Goal: Task Accomplishment & Management: Use online tool/utility

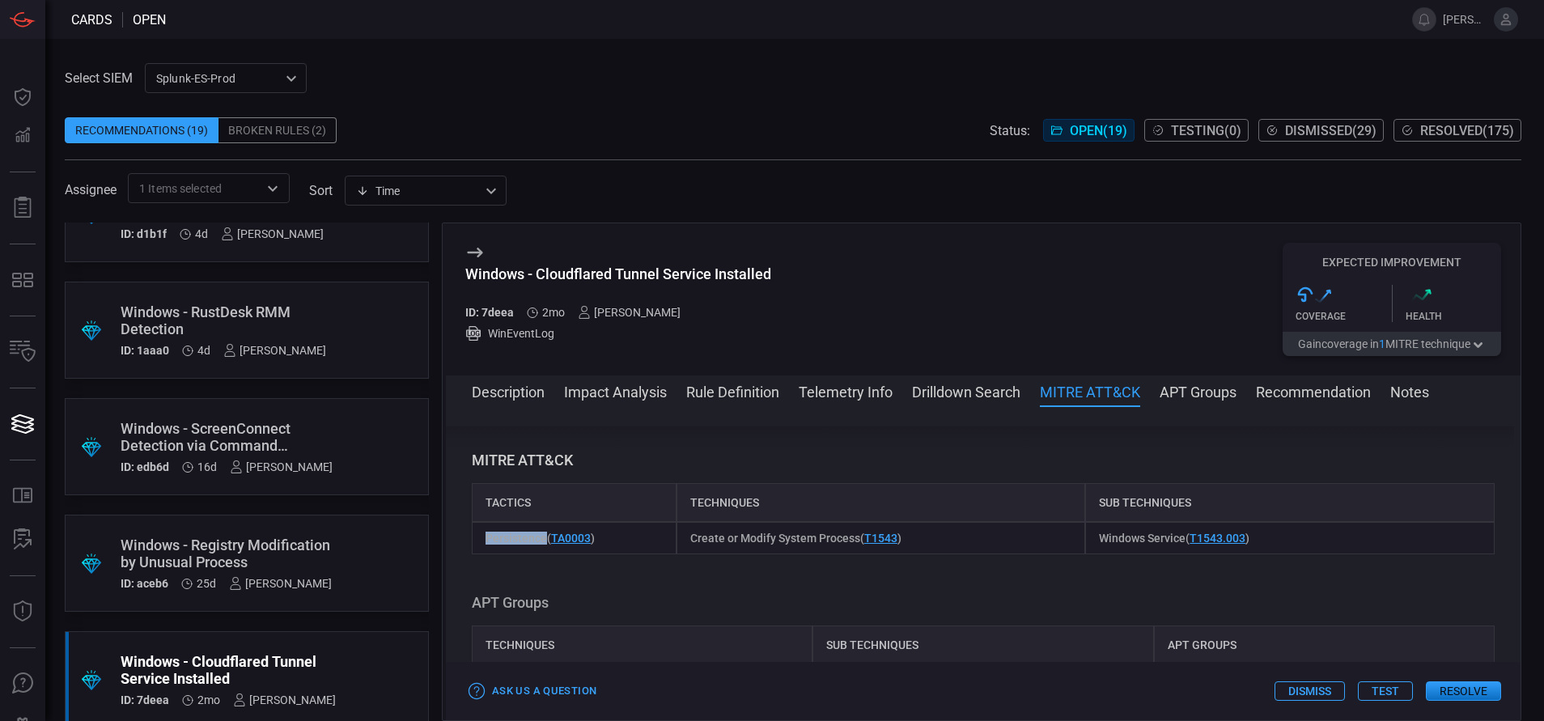
scroll to position [937, 0]
click at [1448, 693] on button "Resolve" at bounding box center [1463, 690] width 75 height 19
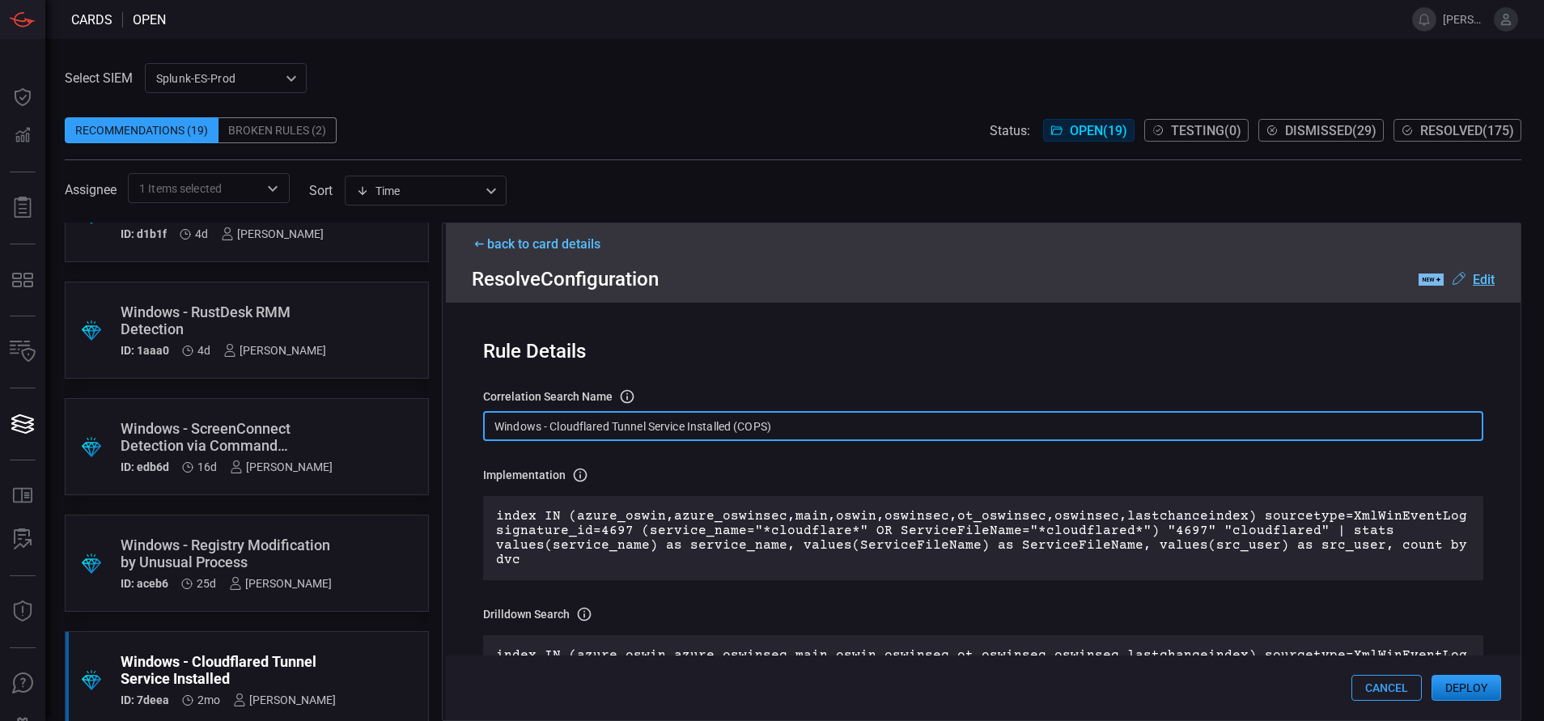
click at [787, 421] on input "Windows - Cloudflared Tunnel Service Installed (COPS)" at bounding box center [983, 426] width 1000 height 30
paste input "Service - Cloudflared Tunnel Service Installed"
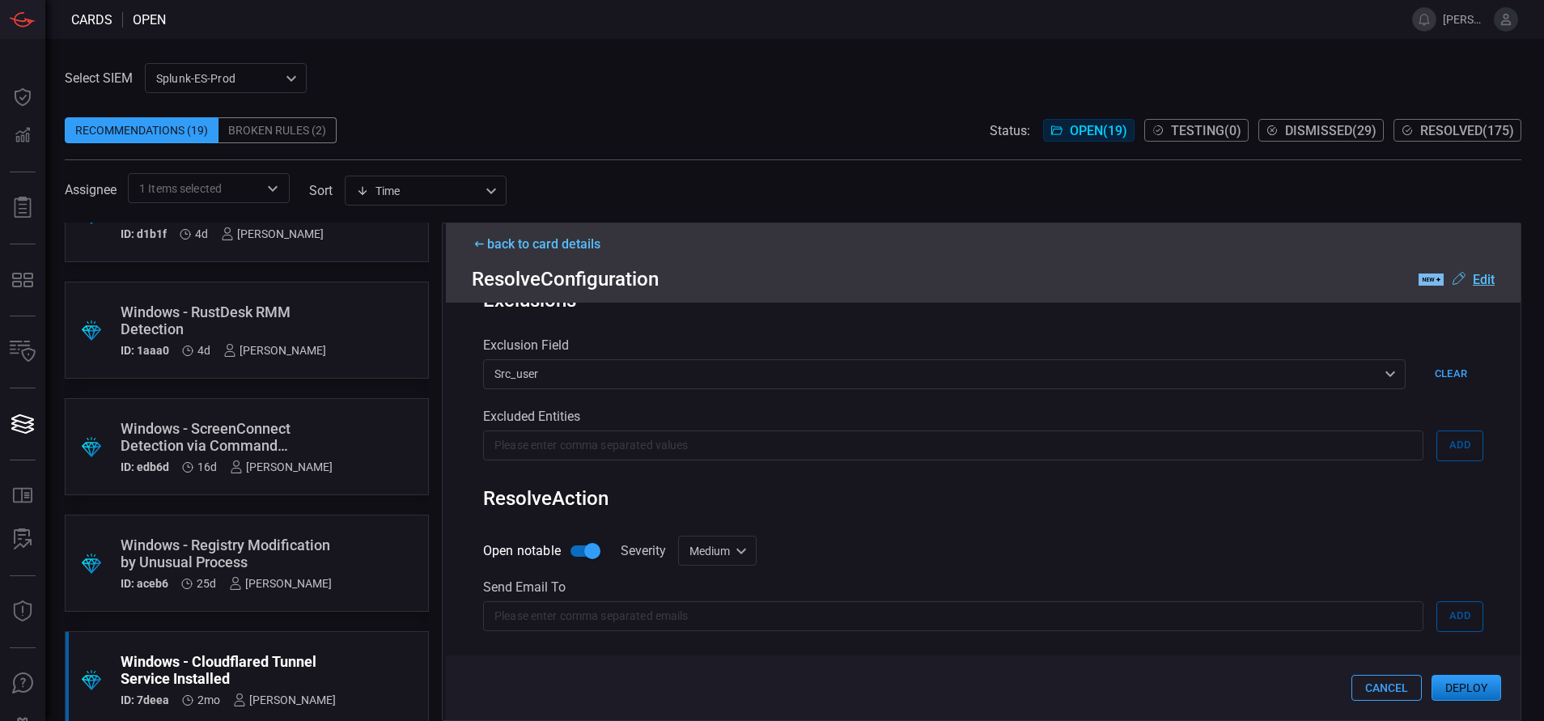
scroll to position [816, 0]
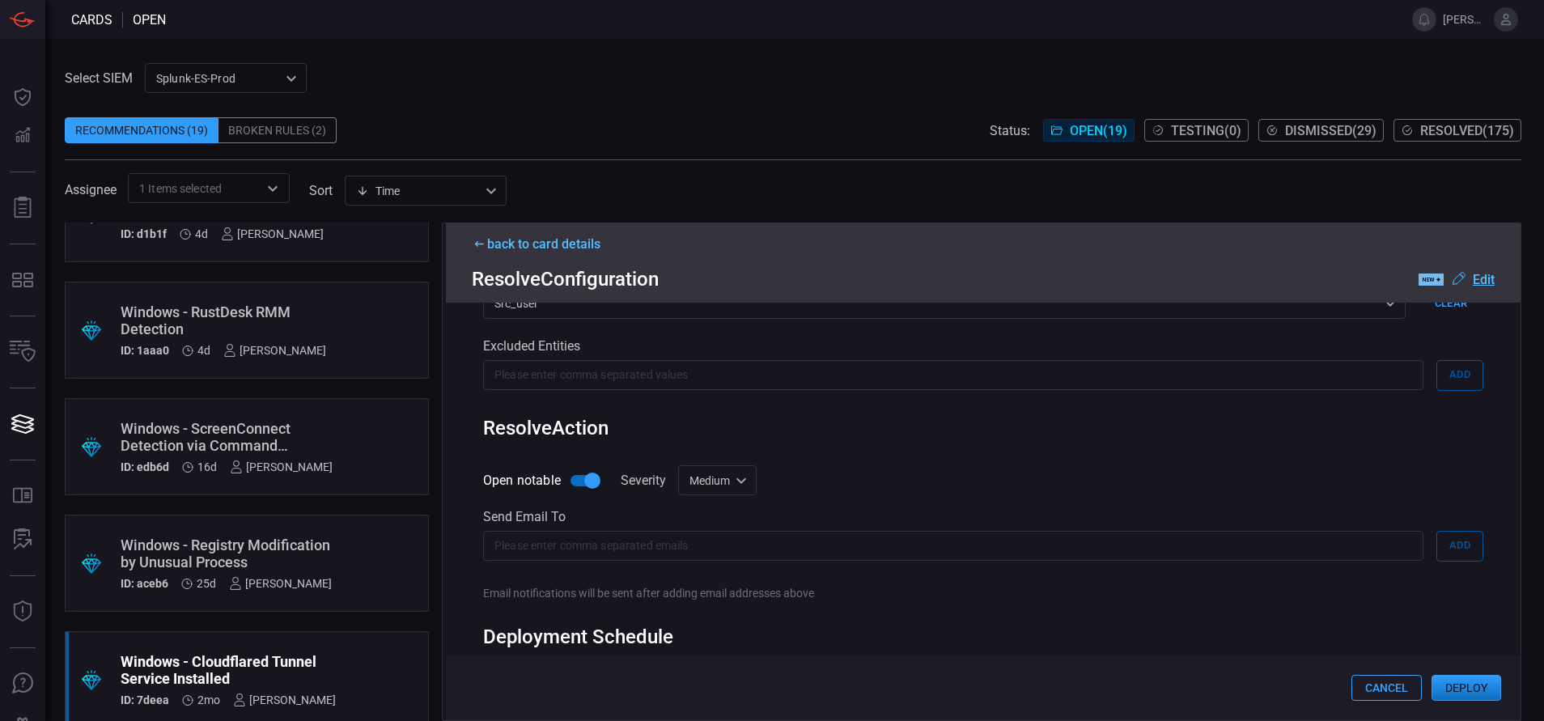
type input "Win Service - Cloudflared Tunnel Service Installed"
click at [725, 486] on div "Medium medium Informational Low Medium High Critical ​" at bounding box center [717, 480] width 78 height 30
click at [715, 541] on li "Low" at bounding box center [719, 545] width 96 height 27
type input "low"
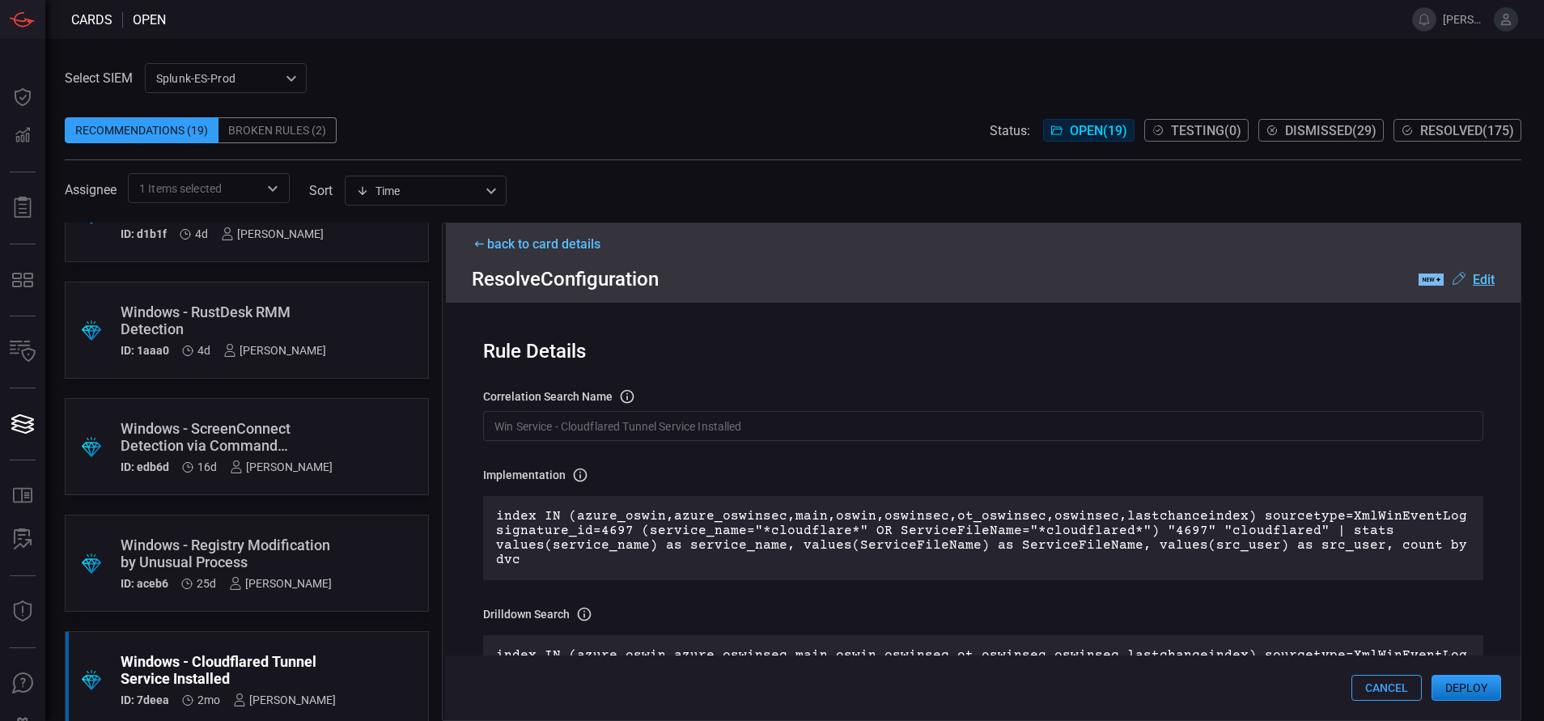
click at [1466, 678] on button "Deploy" at bounding box center [1467, 688] width 70 height 26
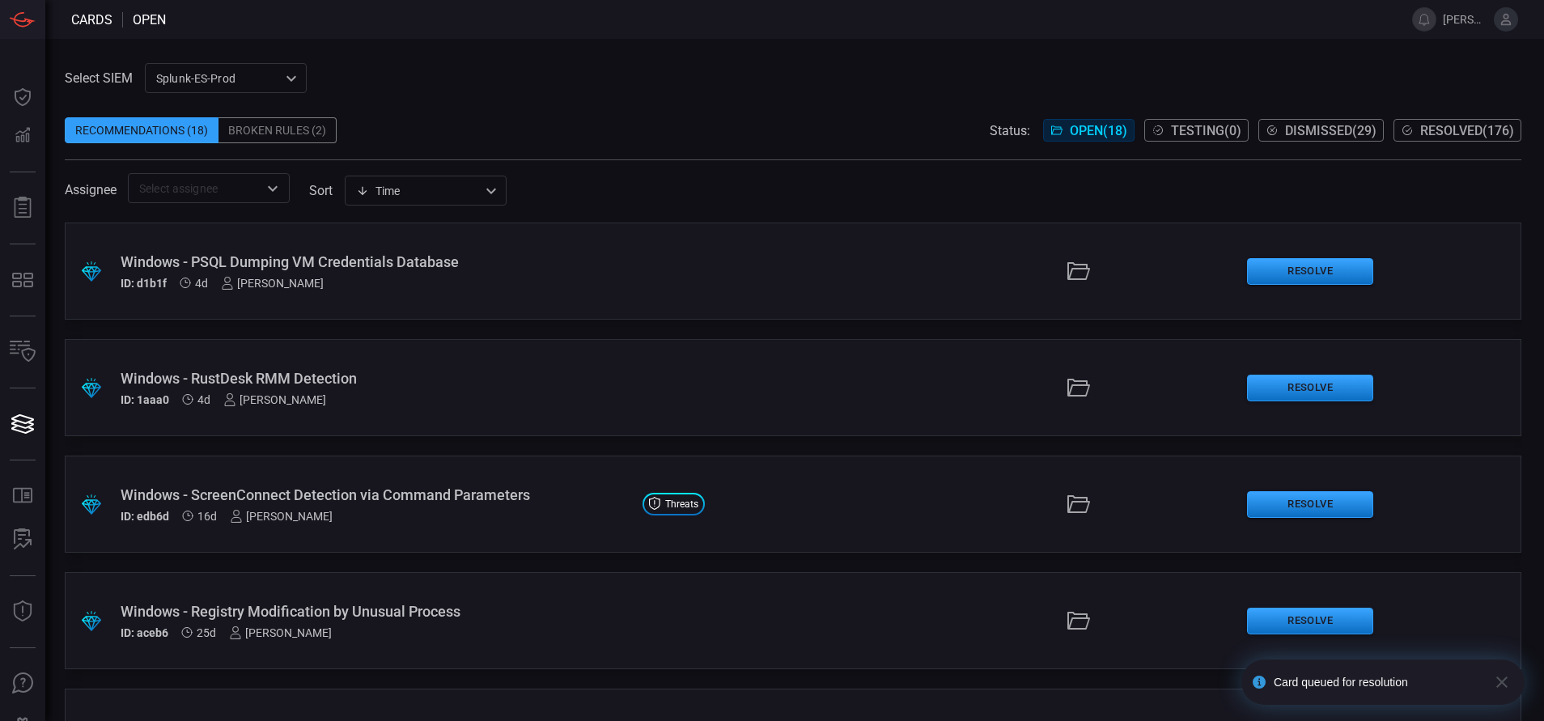
click at [1437, 134] on span "Resolved ( 176 )" at bounding box center [1467, 130] width 94 height 15
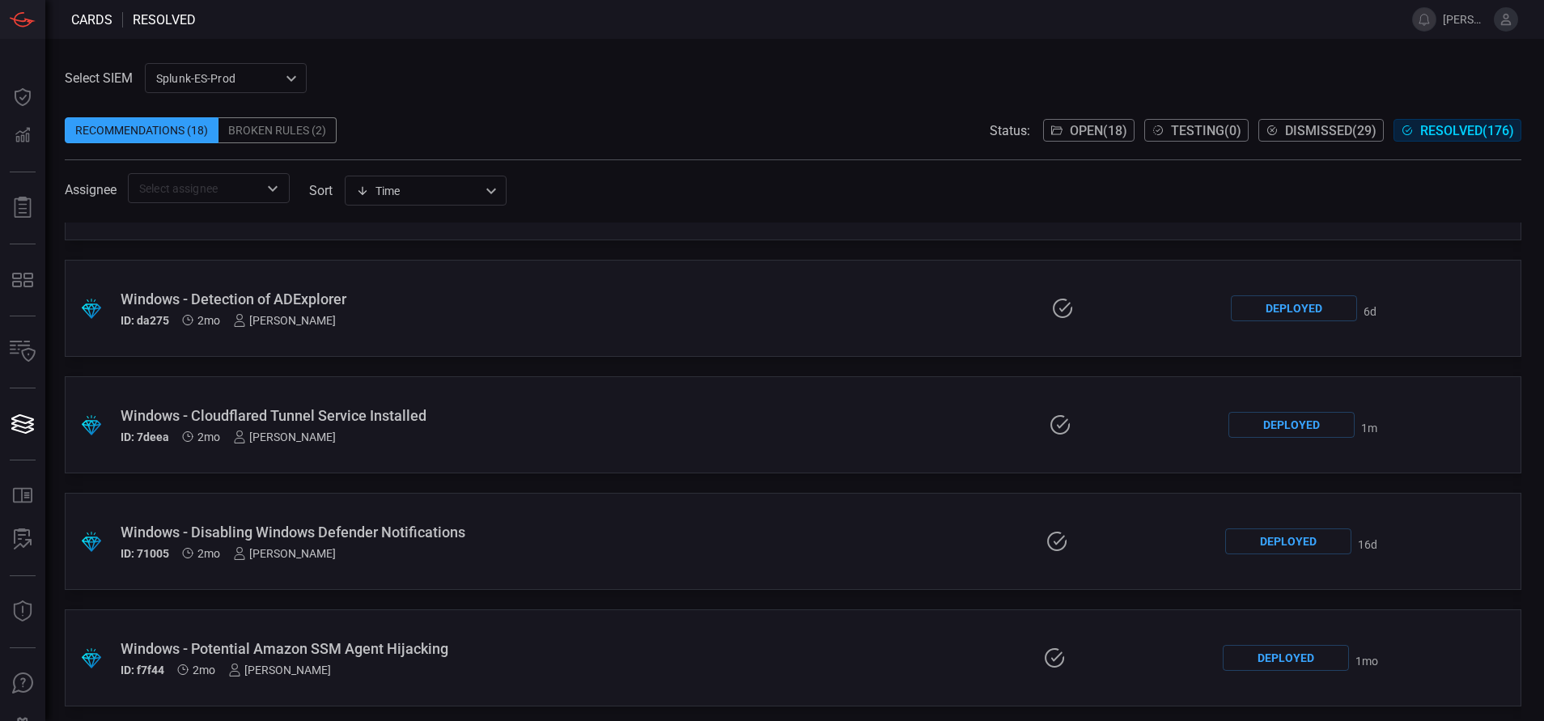
scroll to position [2218, 0]
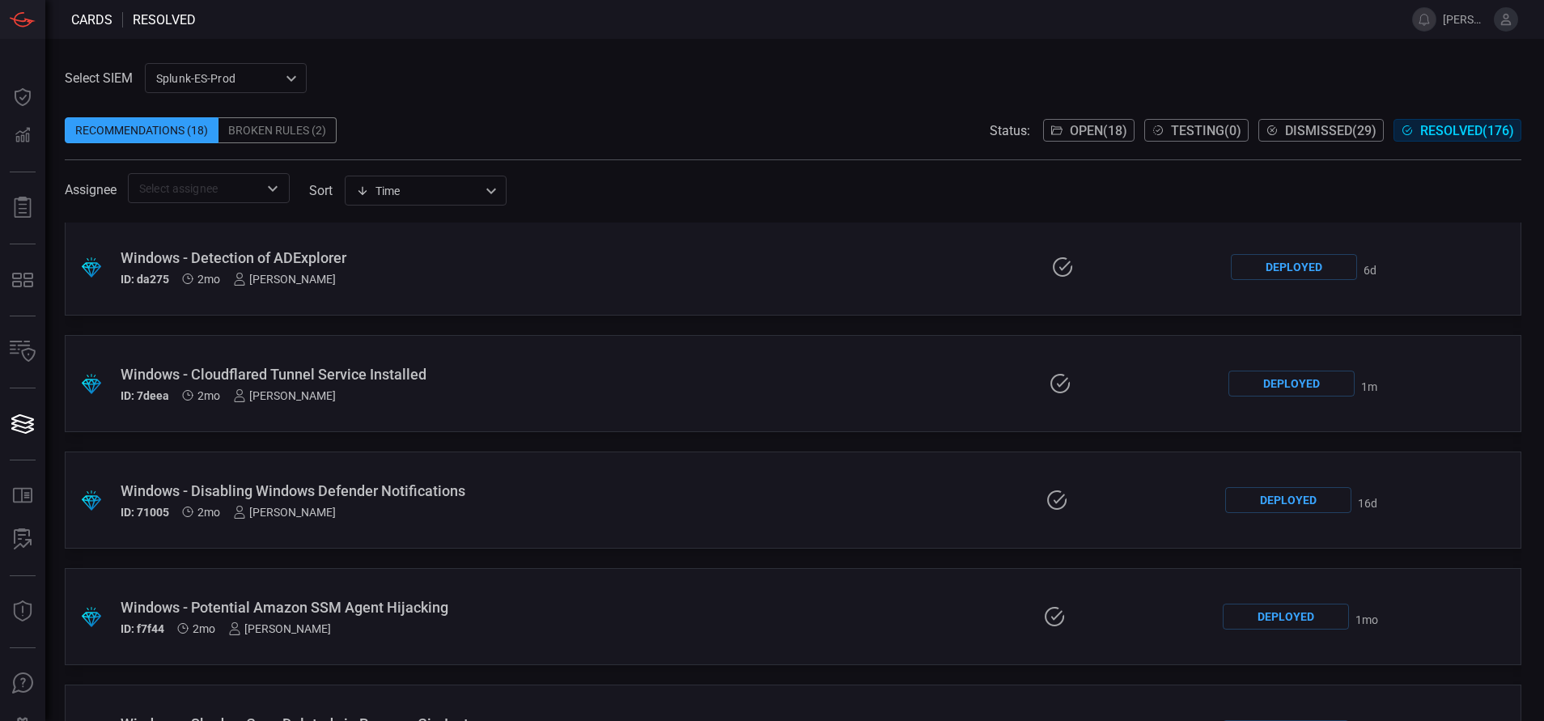
click at [392, 392] on div "ID: 7deea 2mo [PERSON_NAME]" at bounding box center [369, 395] width 497 height 13
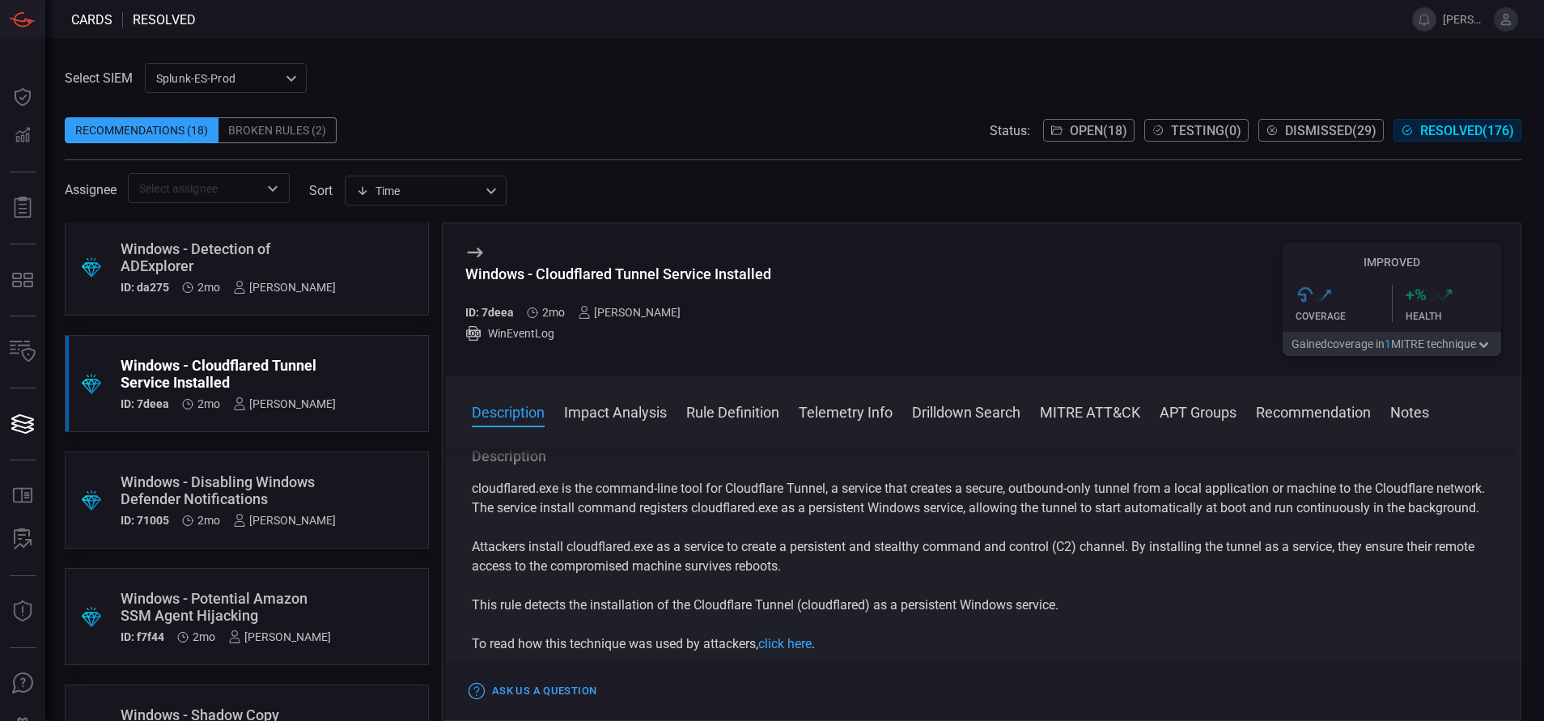
scroll to position [67, 0]
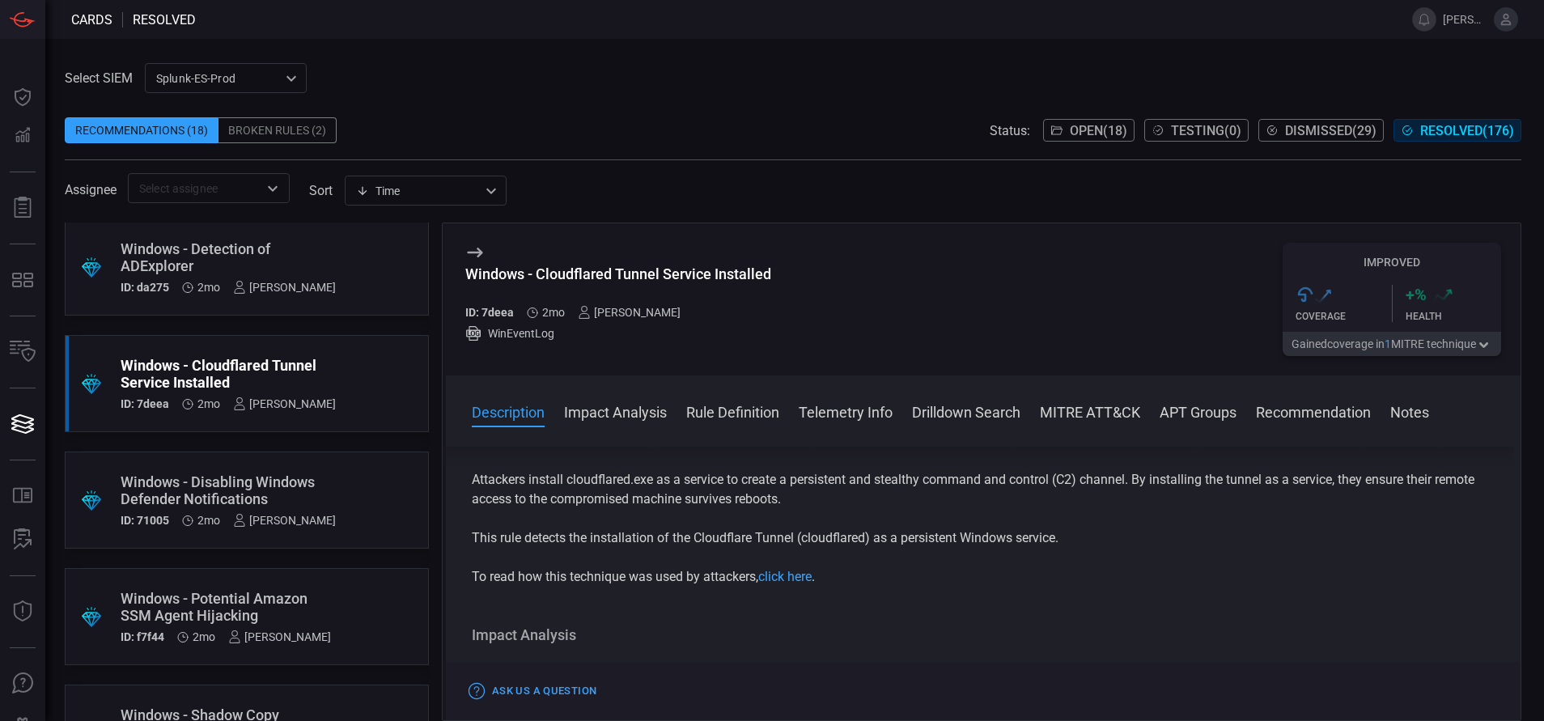
click at [730, 414] on button "Rule Definition" at bounding box center [732, 410] width 93 height 19
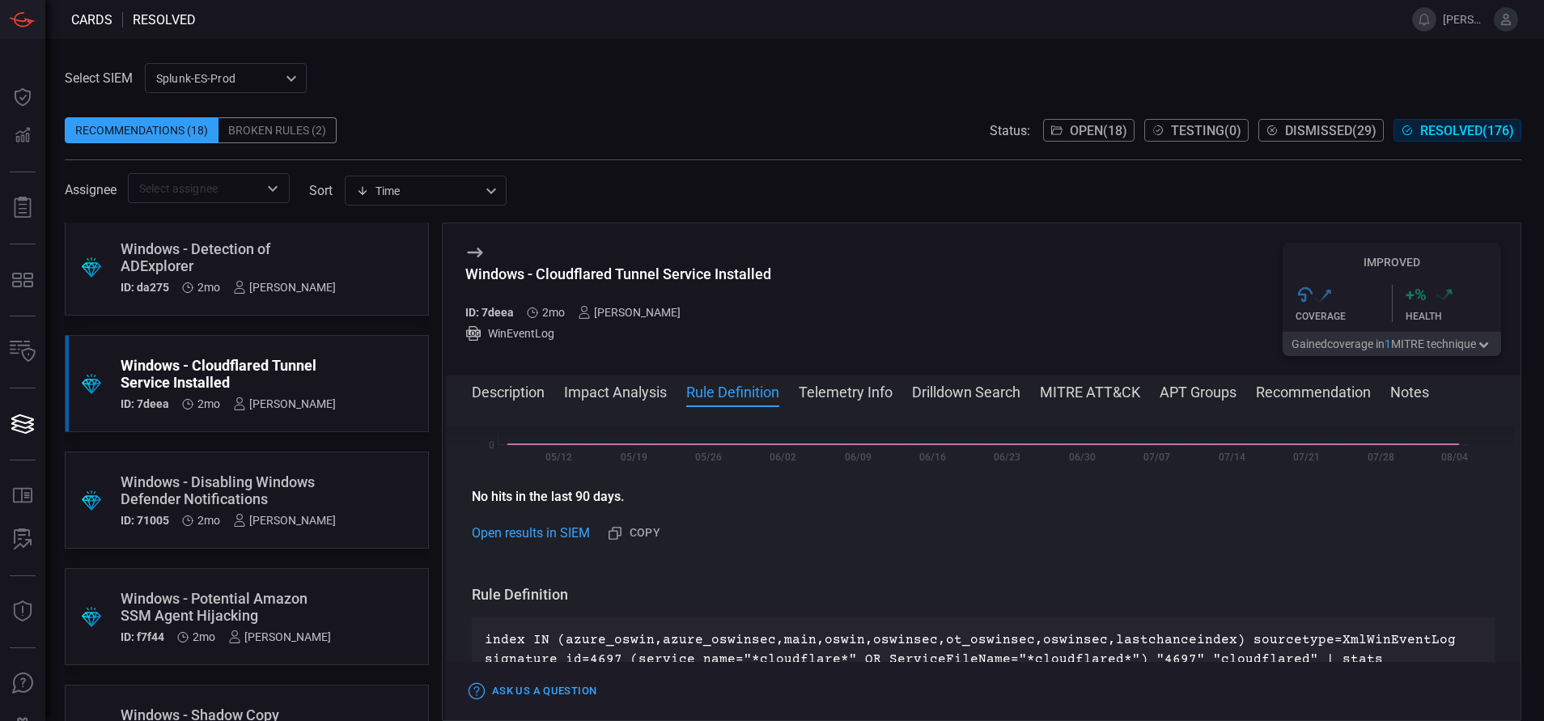
scroll to position [566, 0]
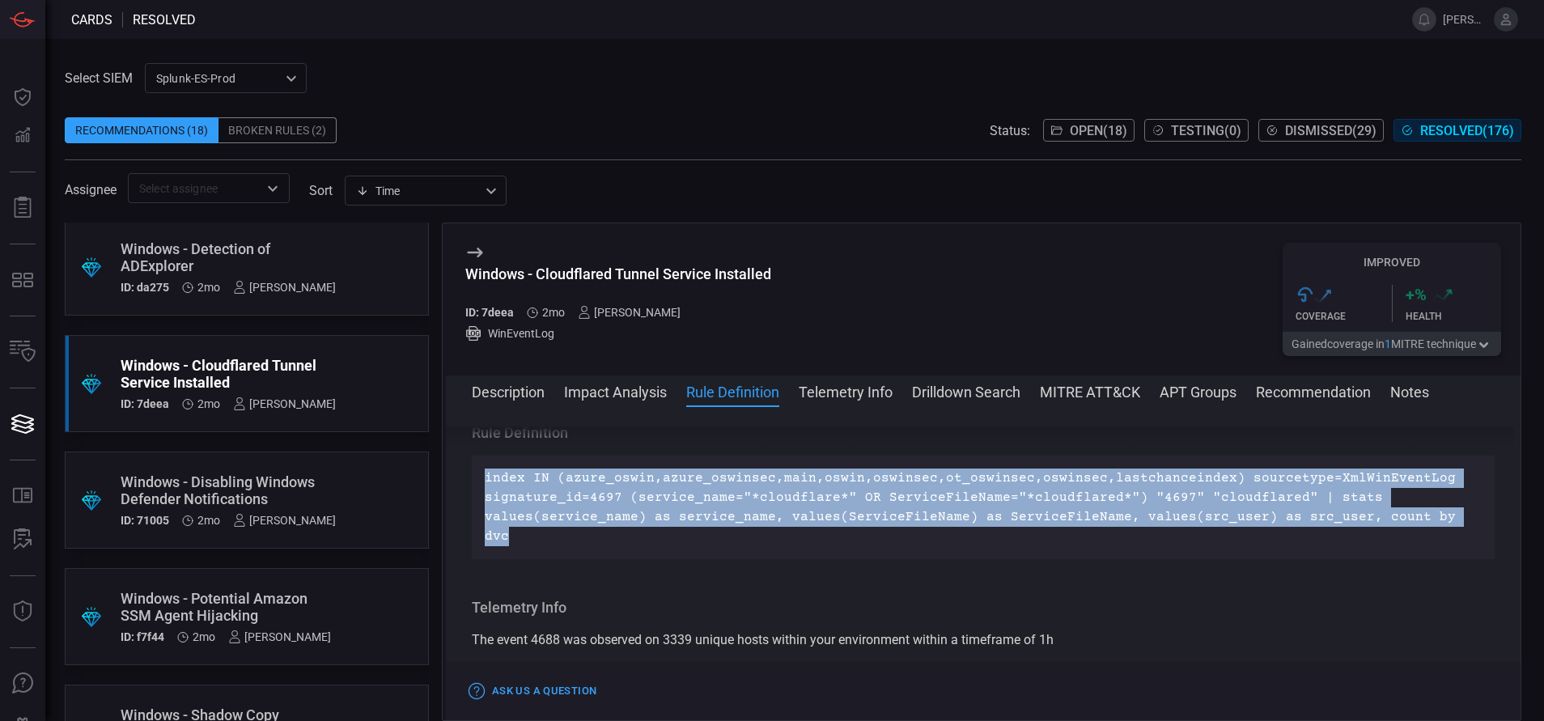
drag, startPoint x: 1449, startPoint y: 536, endPoint x: 473, endPoint y: 500, distance: 976.6
click at [473, 500] on div "index IN (azure_oswin,azure_oswinsec,main,oswin,oswinsec,ot_oswinsec,oswinsec,l…" at bounding box center [983, 508] width 1023 height 104
copy p "index IN (azure_oswin,azure_oswinsec,main,oswin,oswinsec,ot_oswinsec,oswinsec,l…"
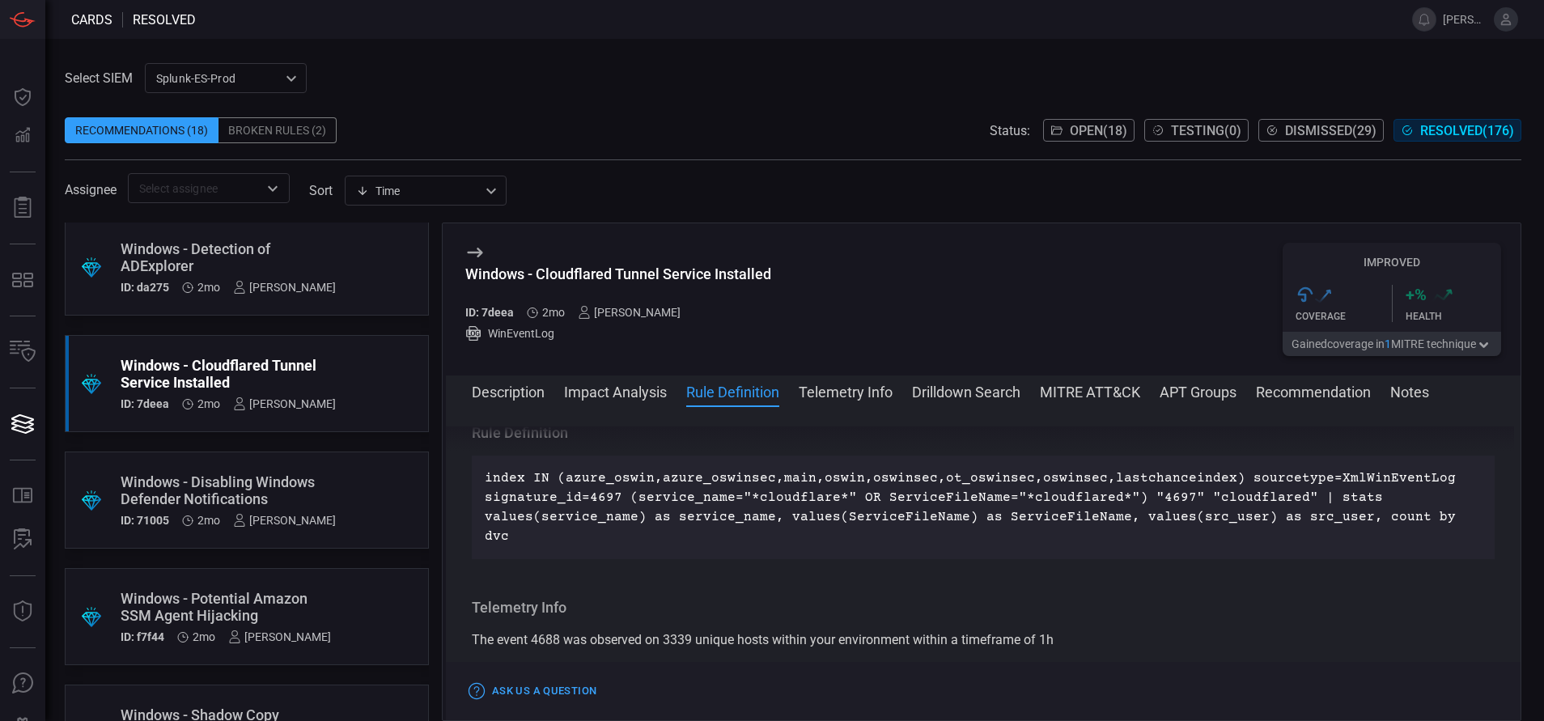
click at [503, 403] on span at bounding box center [983, 414] width 1075 height 26
click at [511, 384] on button "Description" at bounding box center [508, 390] width 73 height 19
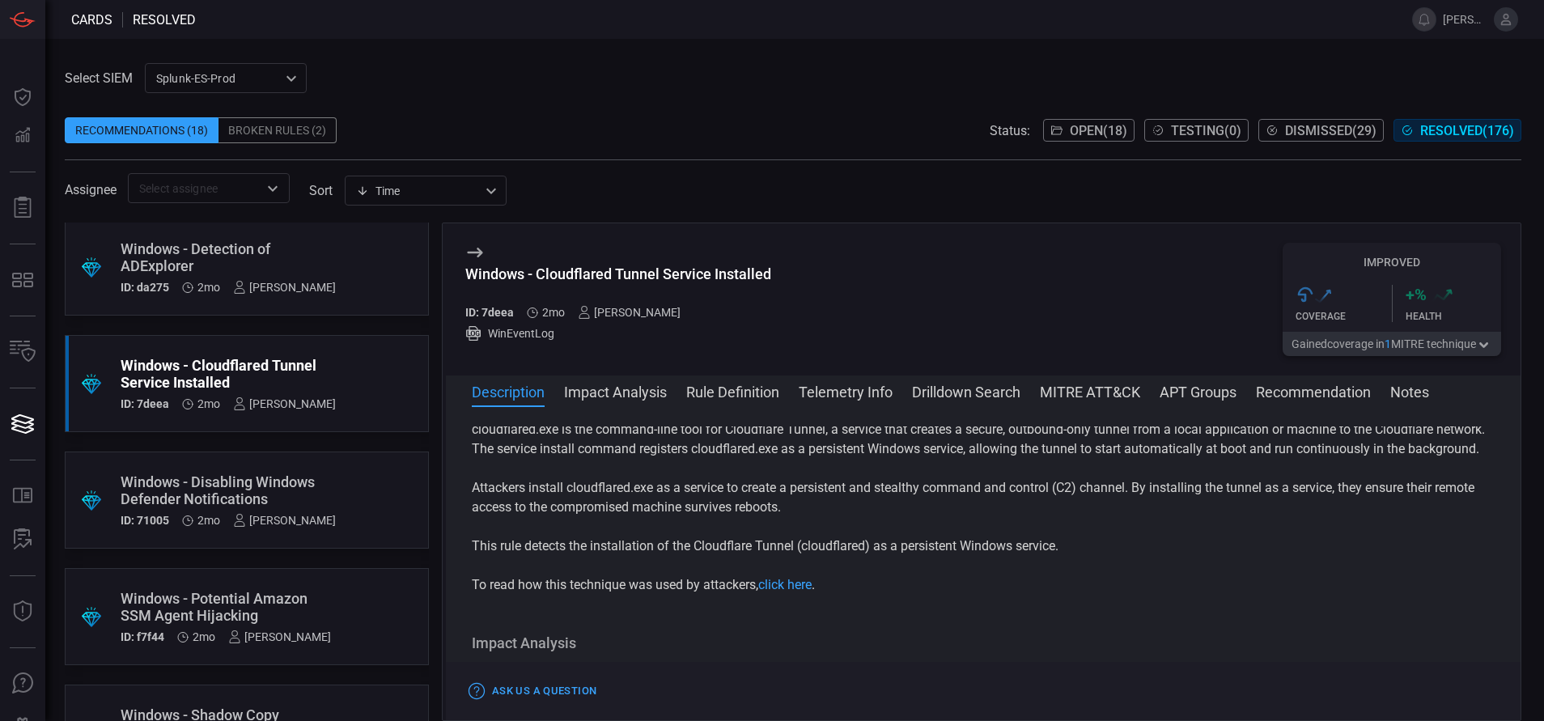
scroll to position [0, 0]
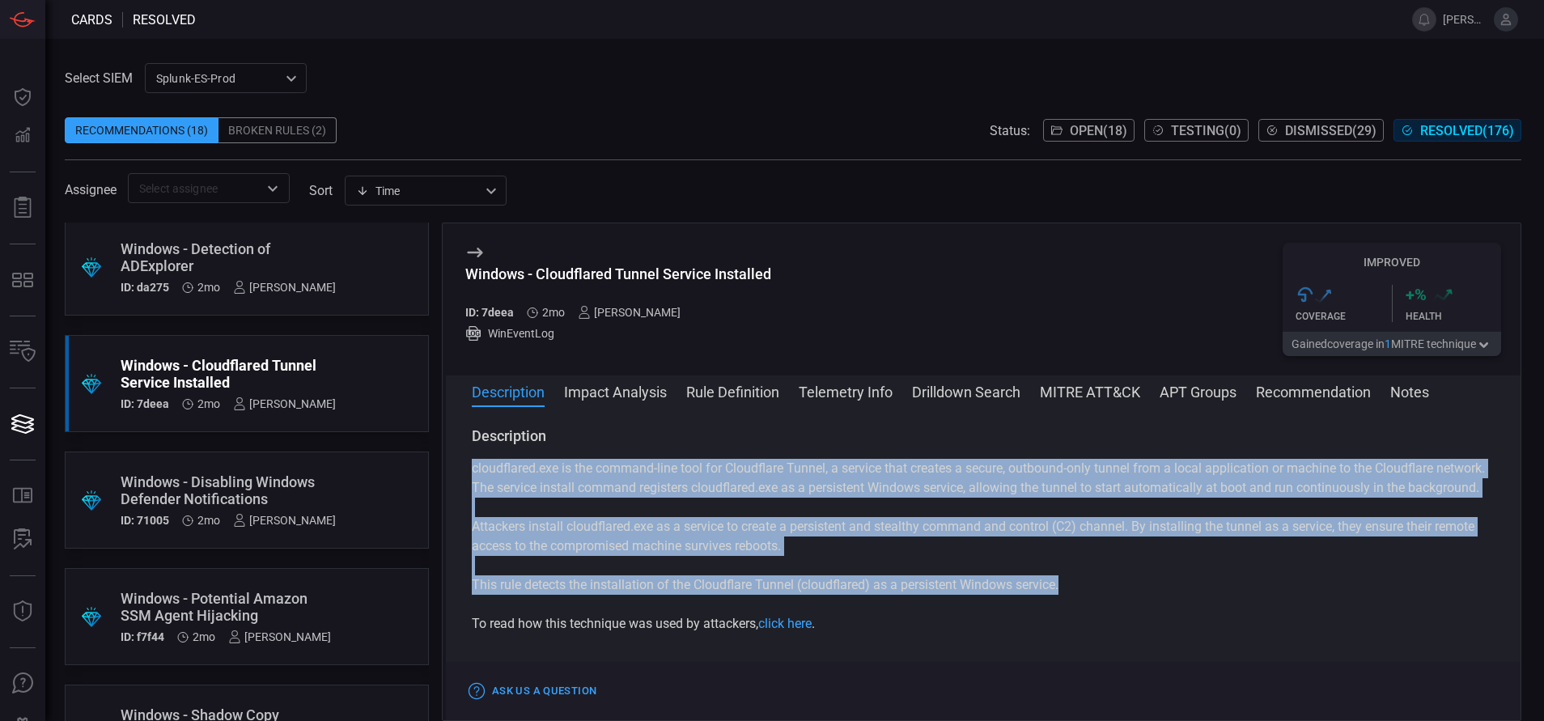
drag, startPoint x: 1068, startPoint y: 605, endPoint x: 460, endPoint y: 458, distance: 625.2
click at [460, 458] on div "Description cloudflared.exe is the command-line tool for Cloudflare Tunnel, a s…" at bounding box center [983, 560] width 1075 height 268
copy div "cloudflared.exe is the command-line tool for Cloudflare Tunnel, a service that …"
